Goal: Task Accomplishment & Management: Use online tool/utility

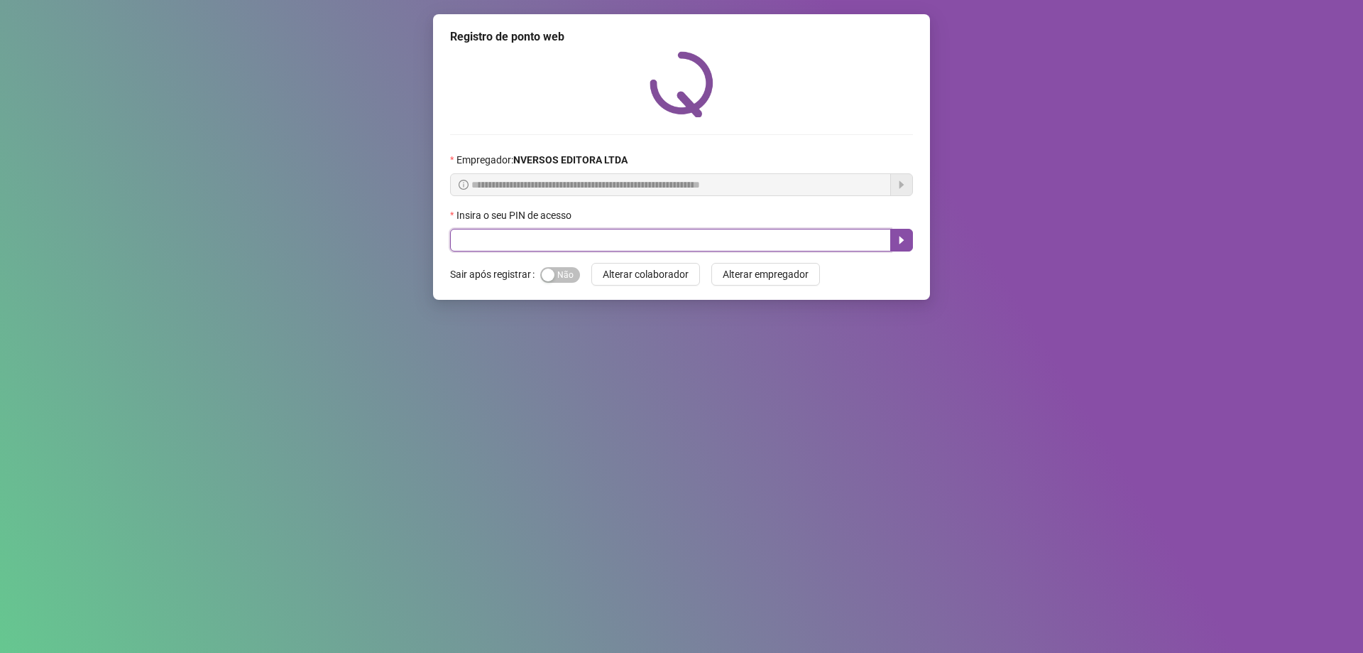
click at [575, 232] on input "text" at bounding box center [670, 240] width 441 height 23
type input "*****"
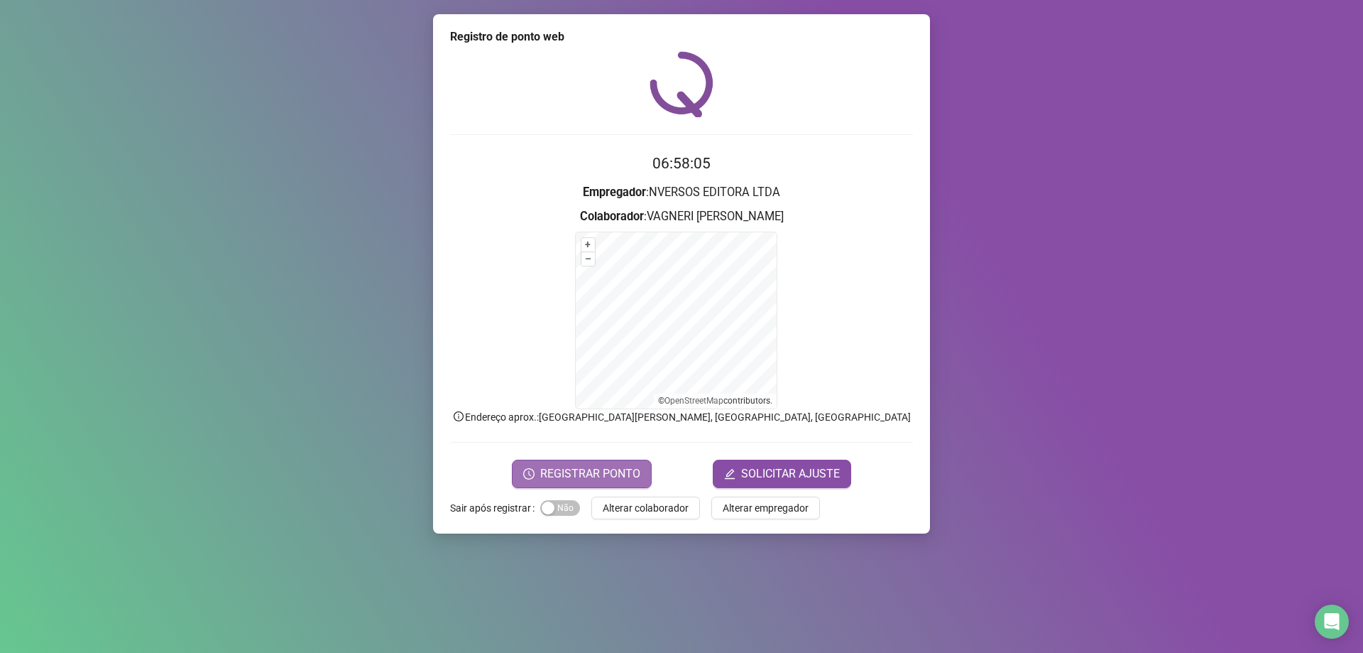
click at [592, 472] on span "REGISTRAR PONTO" at bounding box center [590, 473] width 100 height 17
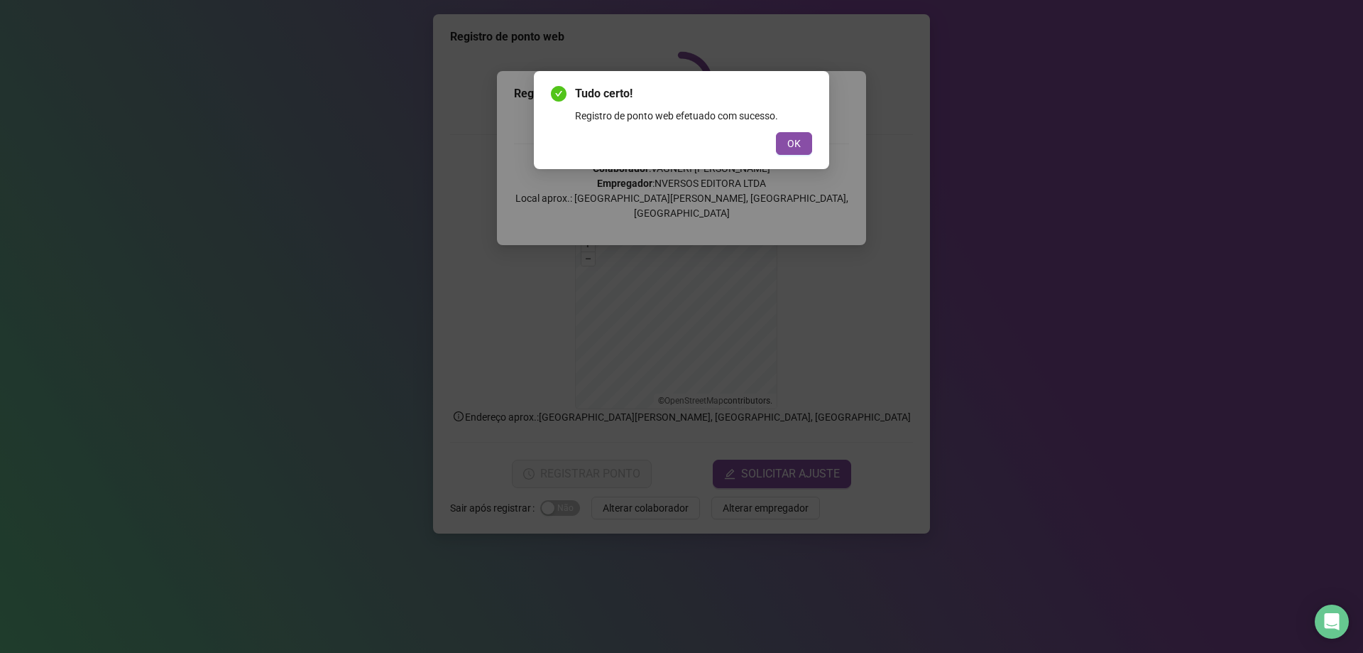
click at [790, 141] on span "OK" at bounding box center [794, 144] width 13 height 16
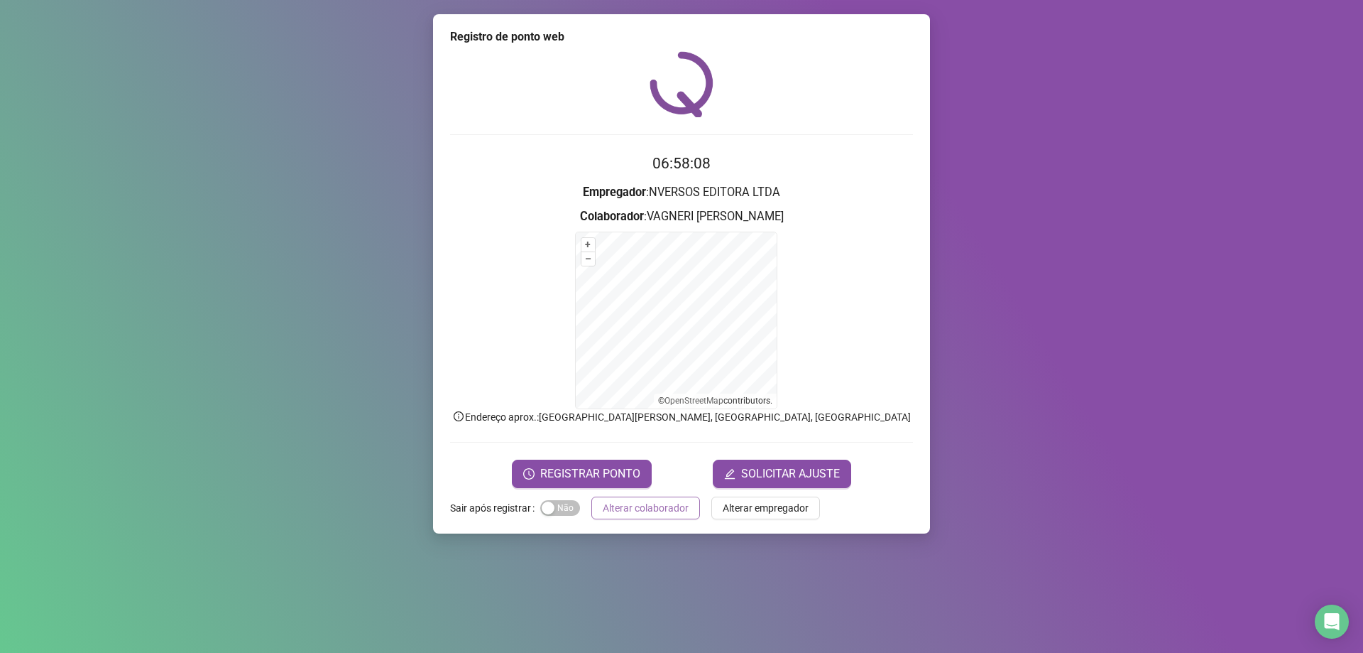
click at [642, 511] on span "Alterar colaborador" at bounding box center [646, 508] width 86 height 16
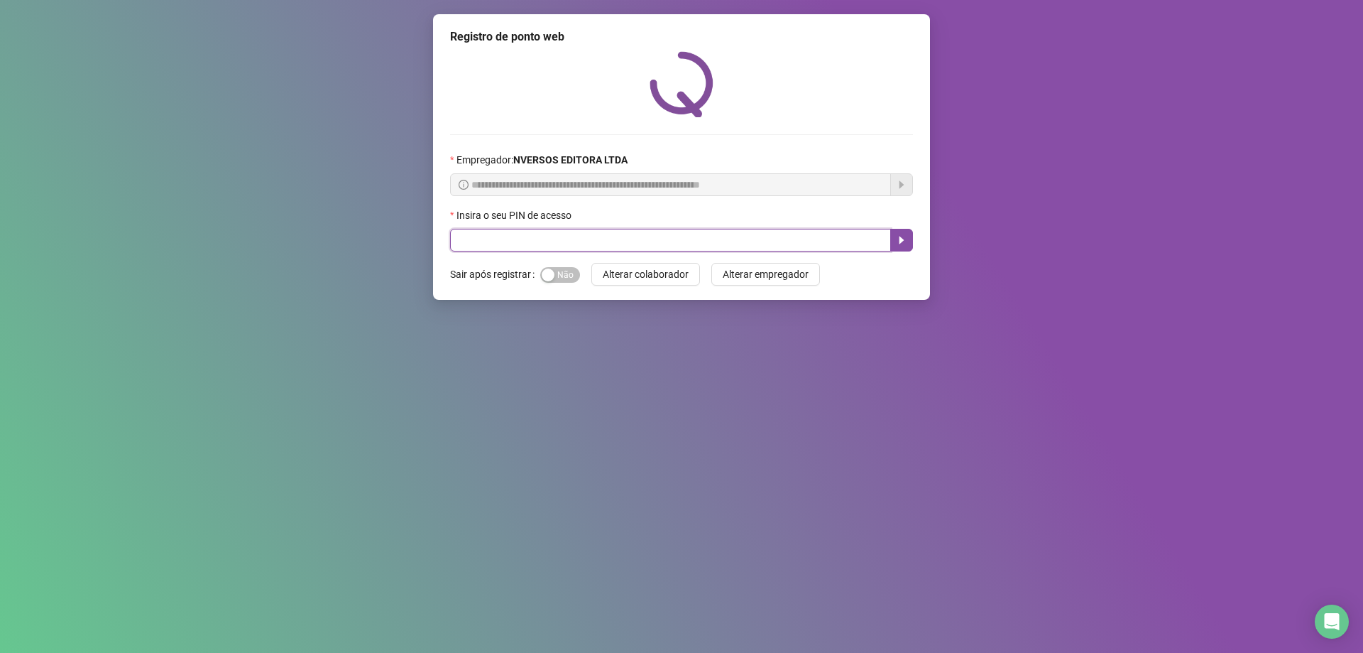
click at [539, 237] on input "text" at bounding box center [670, 240] width 441 height 23
type input "****"
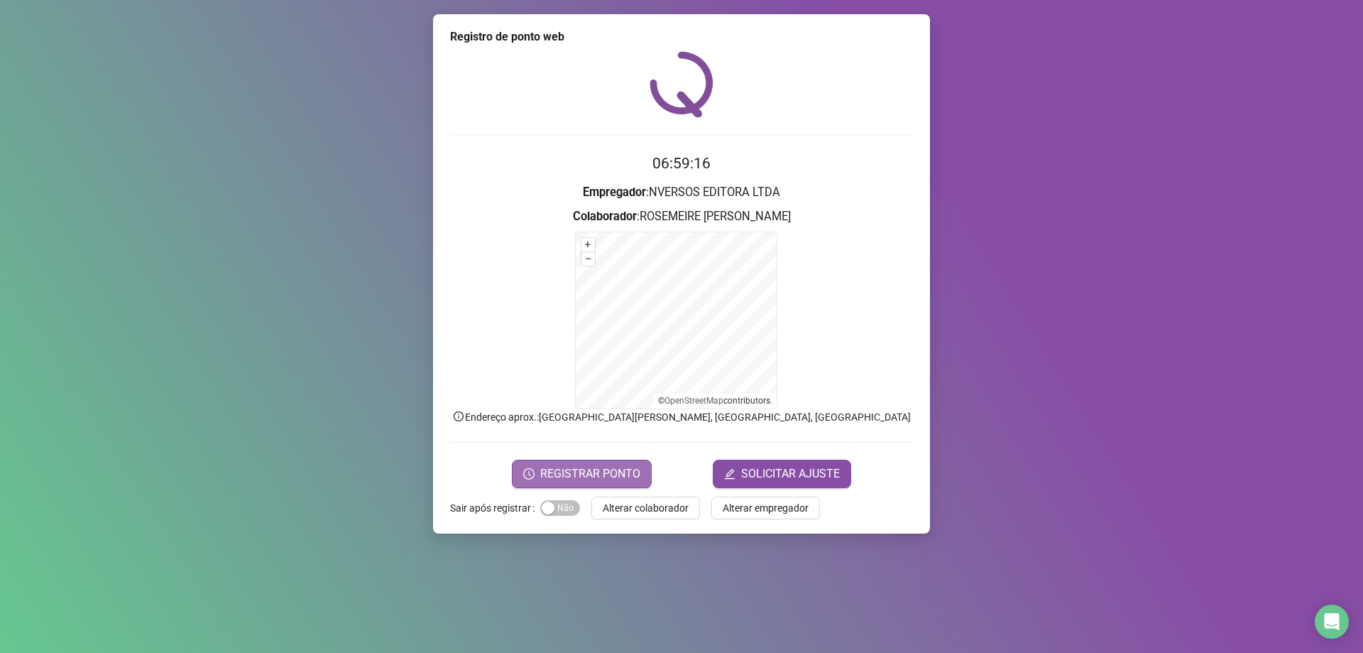
click at [616, 476] on span "REGISTRAR PONTO" at bounding box center [590, 473] width 100 height 17
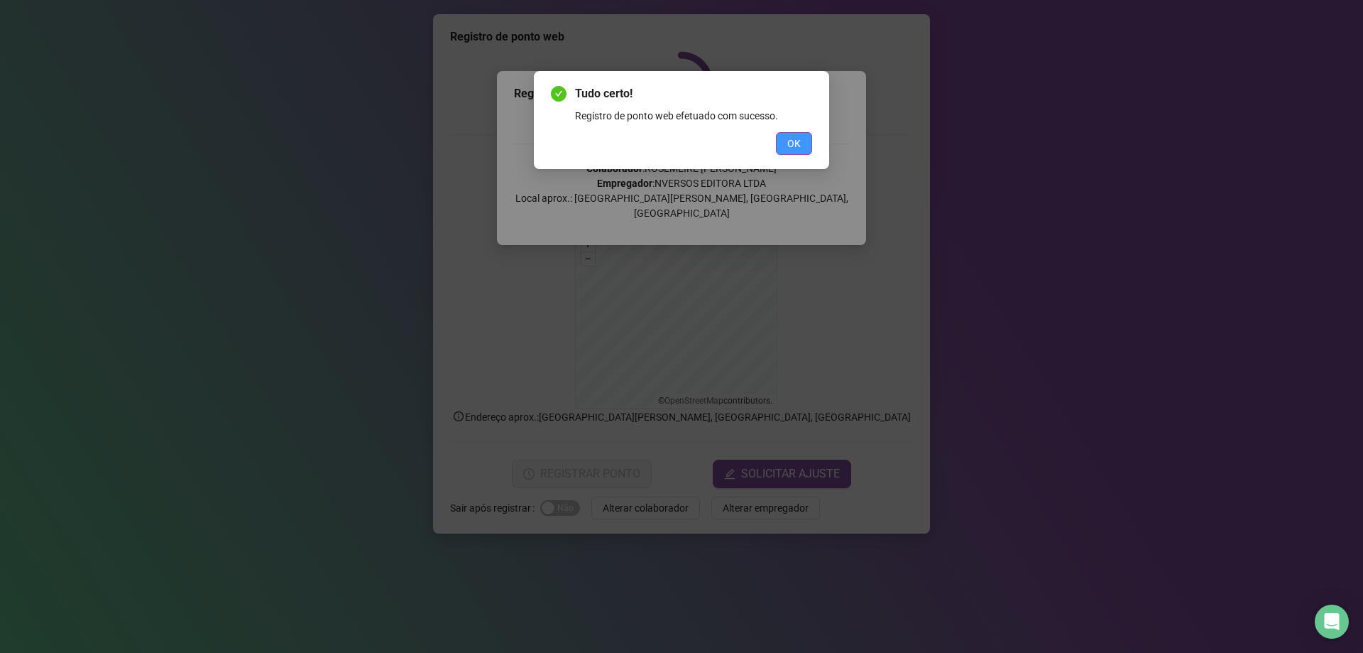
click at [802, 142] on button "OK" at bounding box center [794, 143] width 36 height 23
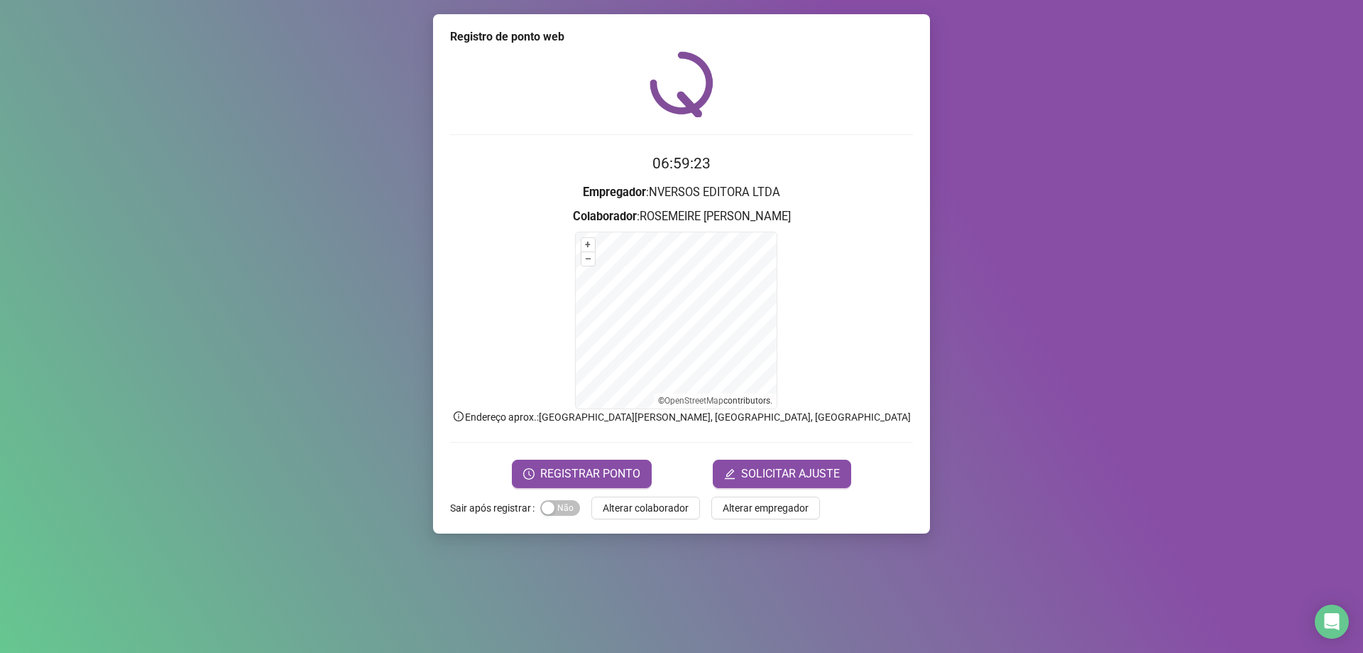
click at [629, 510] on span "Alterar colaborador" at bounding box center [646, 508] width 86 height 16
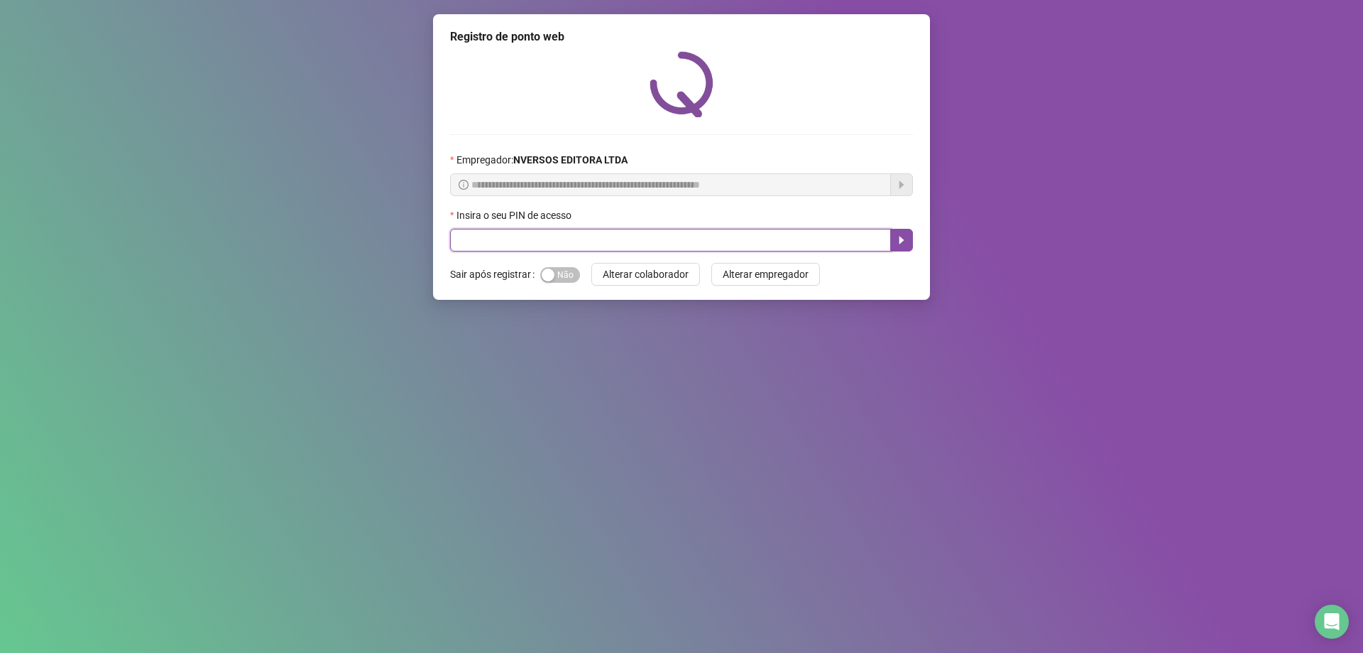
click at [648, 240] on input "text" at bounding box center [670, 240] width 441 height 23
